Goal: Check status: Check status

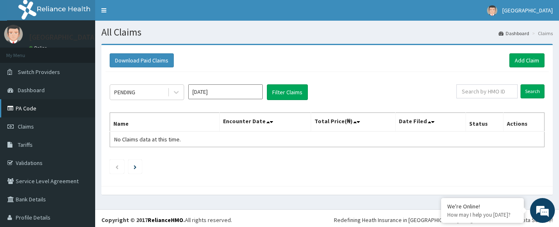
click at [27, 105] on link "PA Code" at bounding box center [47, 108] width 95 height 18
click at [177, 93] on icon at bounding box center [176, 92] width 5 height 3
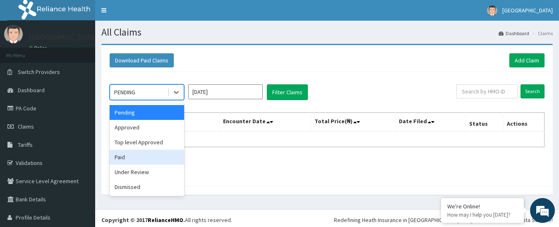
click at [144, 156] on div "Paid" at bounding box center [147, 157] width 74 height 15
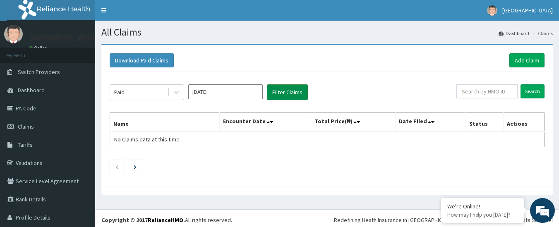
click at [280, 93] on button "Filter Claims" at bounding box center [287, 92] width 41 height 16
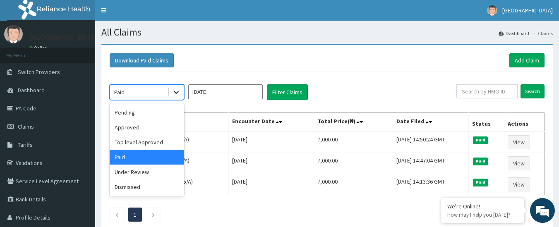
click at [176, 95] on icon at bounding box center [176, 92] width 8 height 8
click at [137, 126] on div "Approved" at bounding box center [147, 127] width 74 height 15
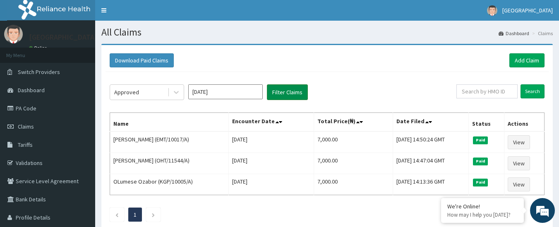
click at [281, 98] on button "Filter Claims" at bounding box center [287, 92] width 41 height 16
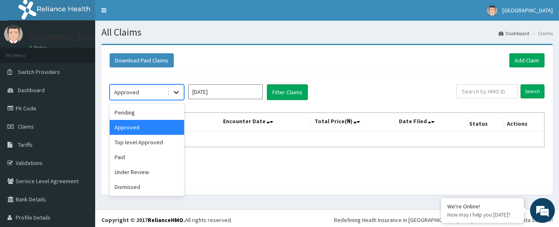
click at [175, 94] on icon at bounding box center [176, 92] width 8 height 8
click at [138, 113] on div "Pending" at bounding box center [147, 112] width 74 height 15
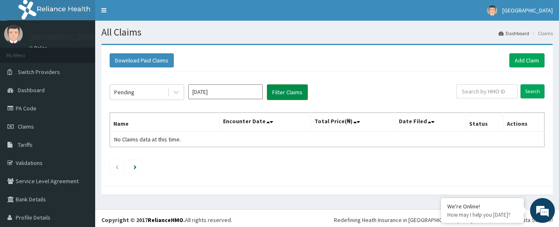
click at [288, 94] on button "Filter Claims" at bounding box center [287, 92] width 41 height 16
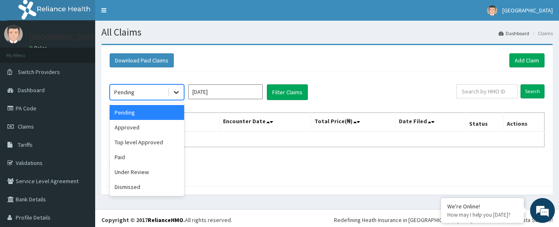
click at [175, 93] on icon at bounding box center [176, 92] width 5 height 3
click at [137, 145] on div "Top level Approved" at bounding box center [147, 142] width 74 height 15
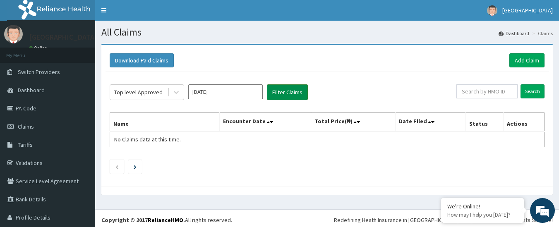
click at [293, 90] on button "Filter Claims" at bounding box center [287, 92] width 41 height 16
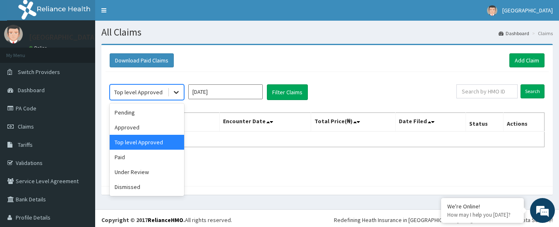
click at [174, 96] on icon at bounding box center [176, 92] width 8 height 8
click at [122, 156] on div "Paid" at bounding box center [147, 157] width 74 height 15
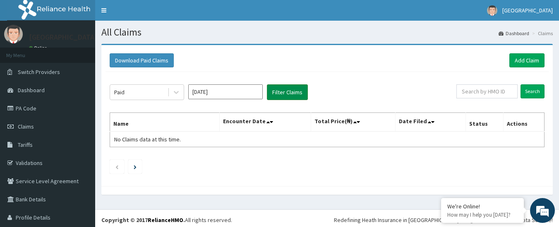
click at [297, 98] on button "Filter Claims" at bounding box center [287, 92] width 41 height 16
